Goal: Task Accomplishment & Management: Use online tool/utility

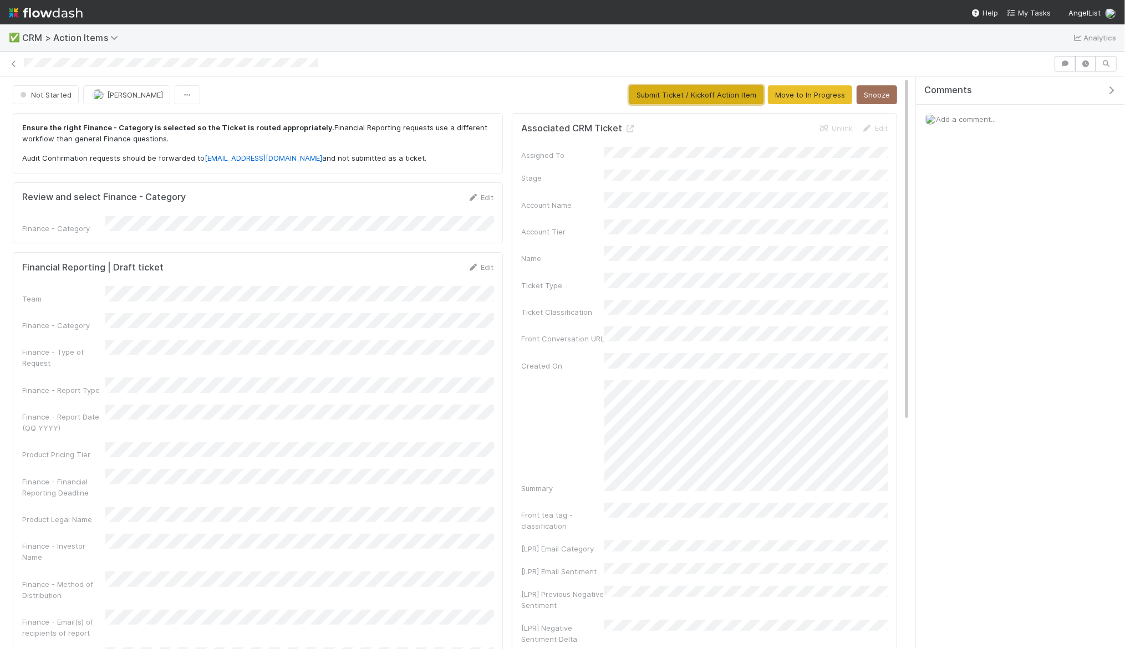
click at [716, 93] on button "Submit Ticket / Kickoff Action Item" at bounding box center [696, 94] width 134 height 19
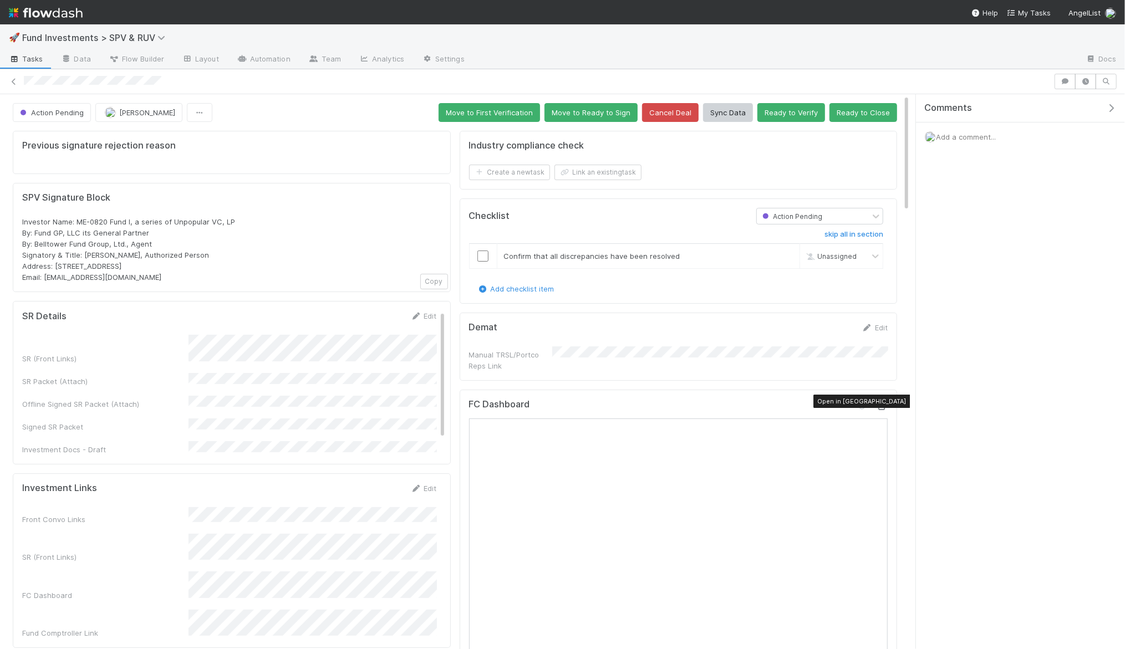
click at [883, 403] on icon at bounding box center [881, 406] width 11 height 7
